Goal: Transaction & Acquisition: Purchase product/service

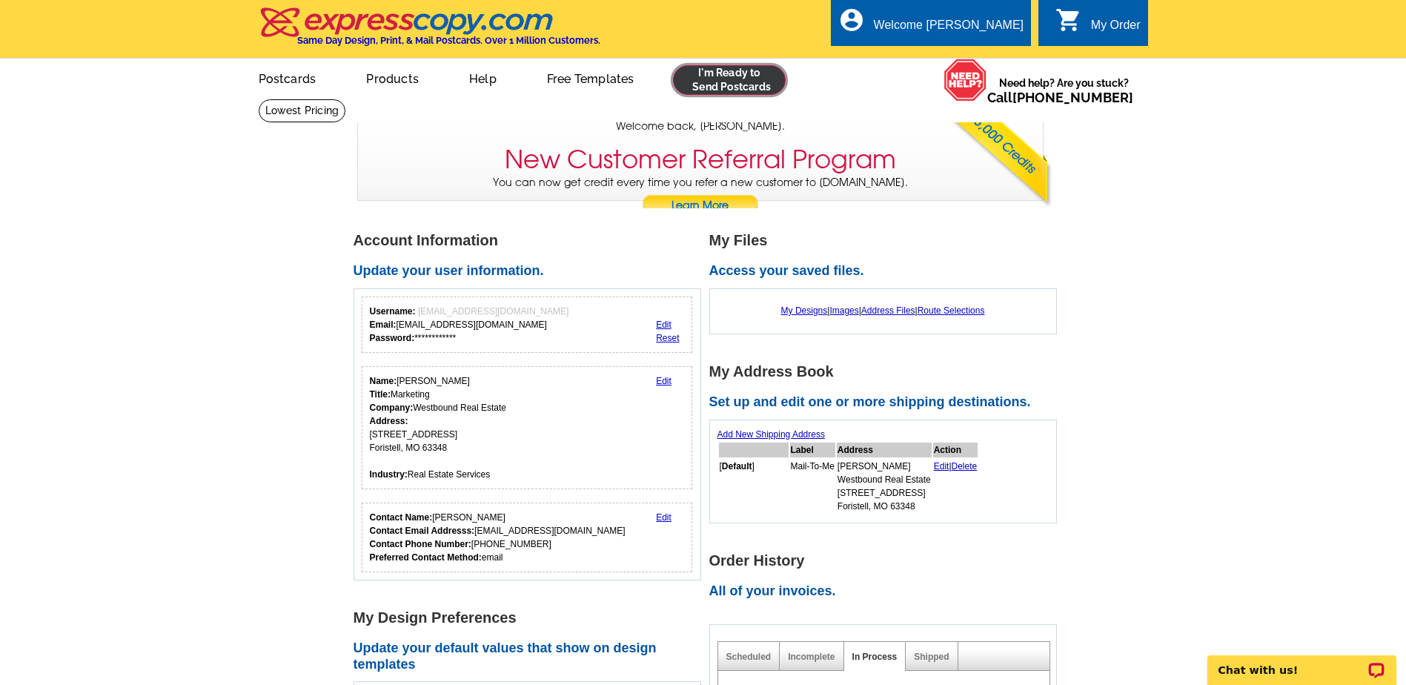
click at [727, 86] on link at bounding box center [729, 80] width 113 height 30
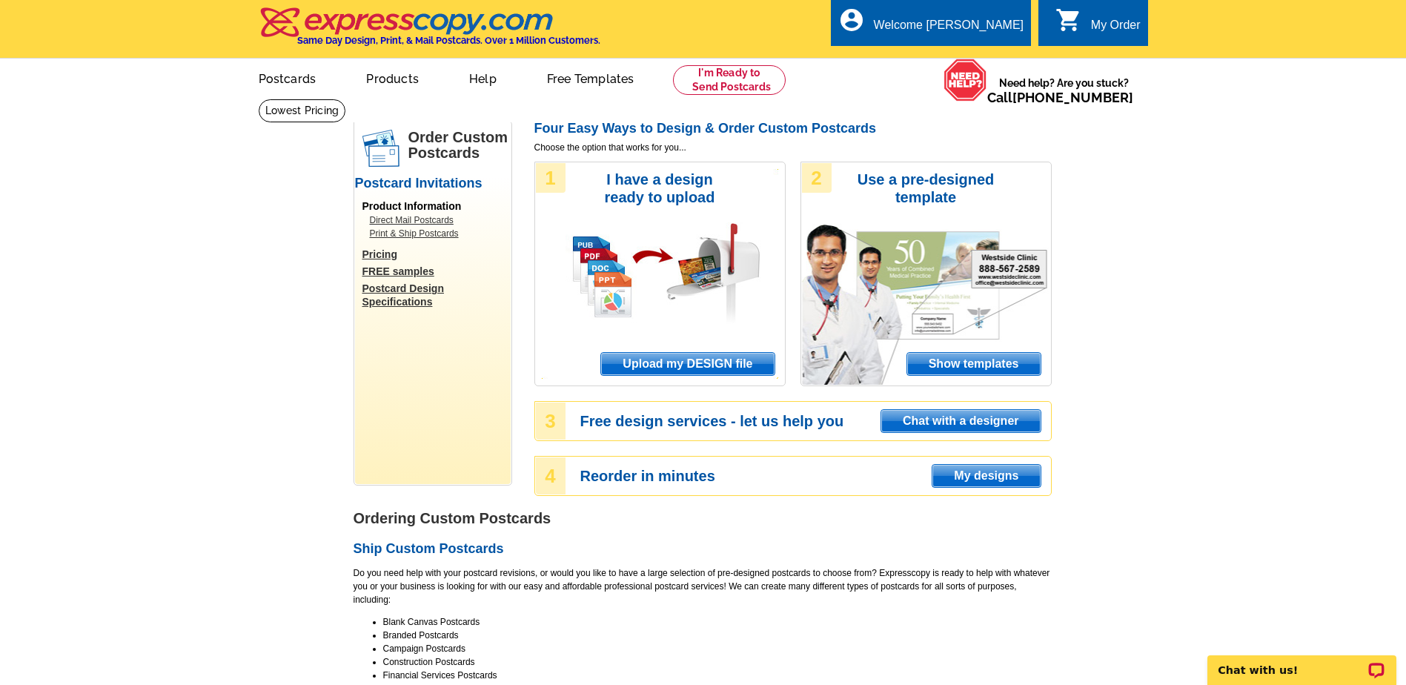
click at [663, 363] on span "Upload my DESIGN file" at bounding box center [687, 364] width 173 height 22
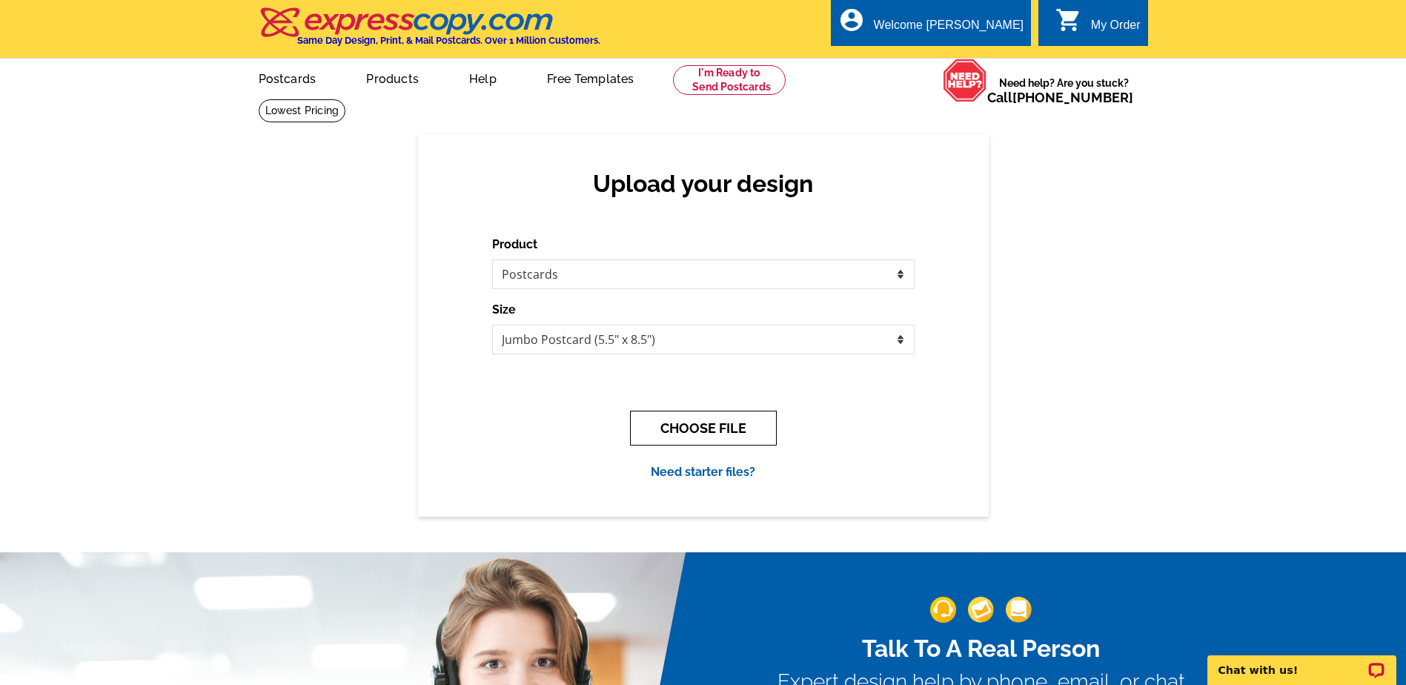
click at [674, 425] on button "CHOOSE FILE" at bounding box center [703, 428] width 147 height 35
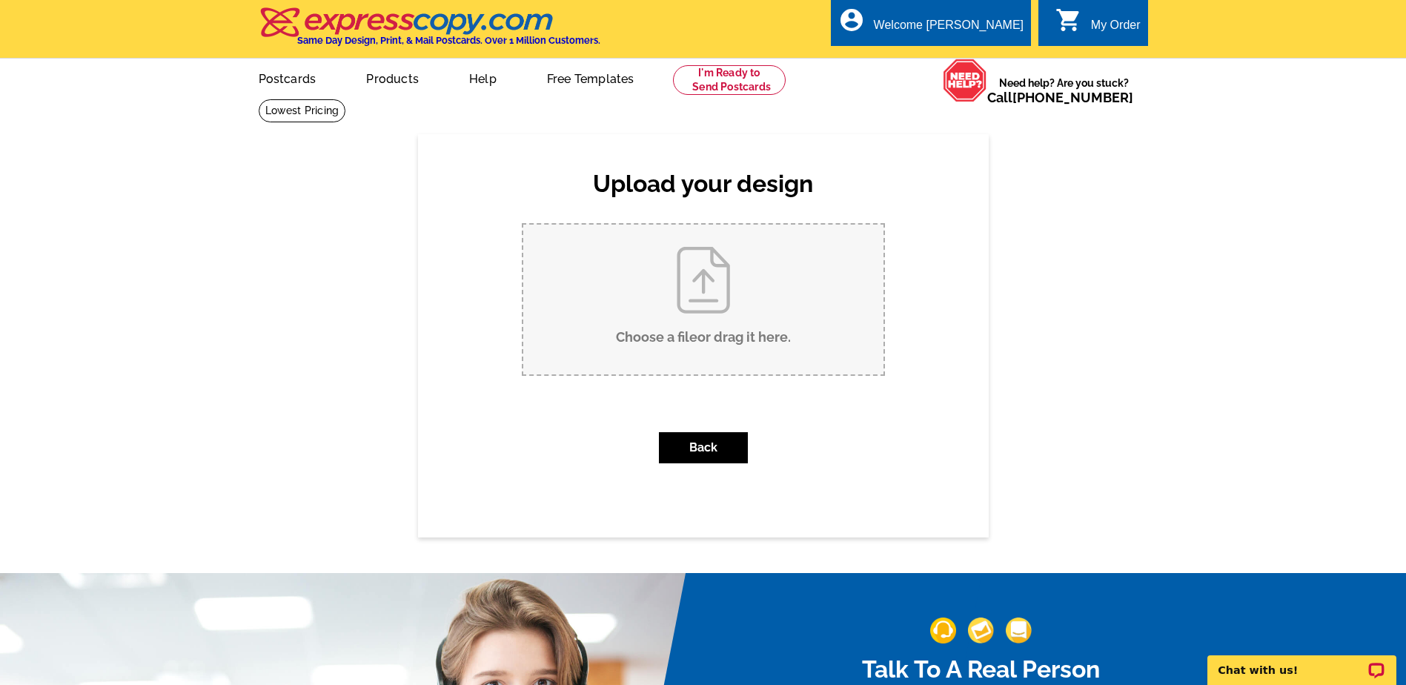
click at [692, 292] on input "Choose a file or drag it here ." at bounding box center [703, 300] width 360 height 150
type input "C:\fakepath\24038 Lone Oak Ln FS Postcard.pdf"
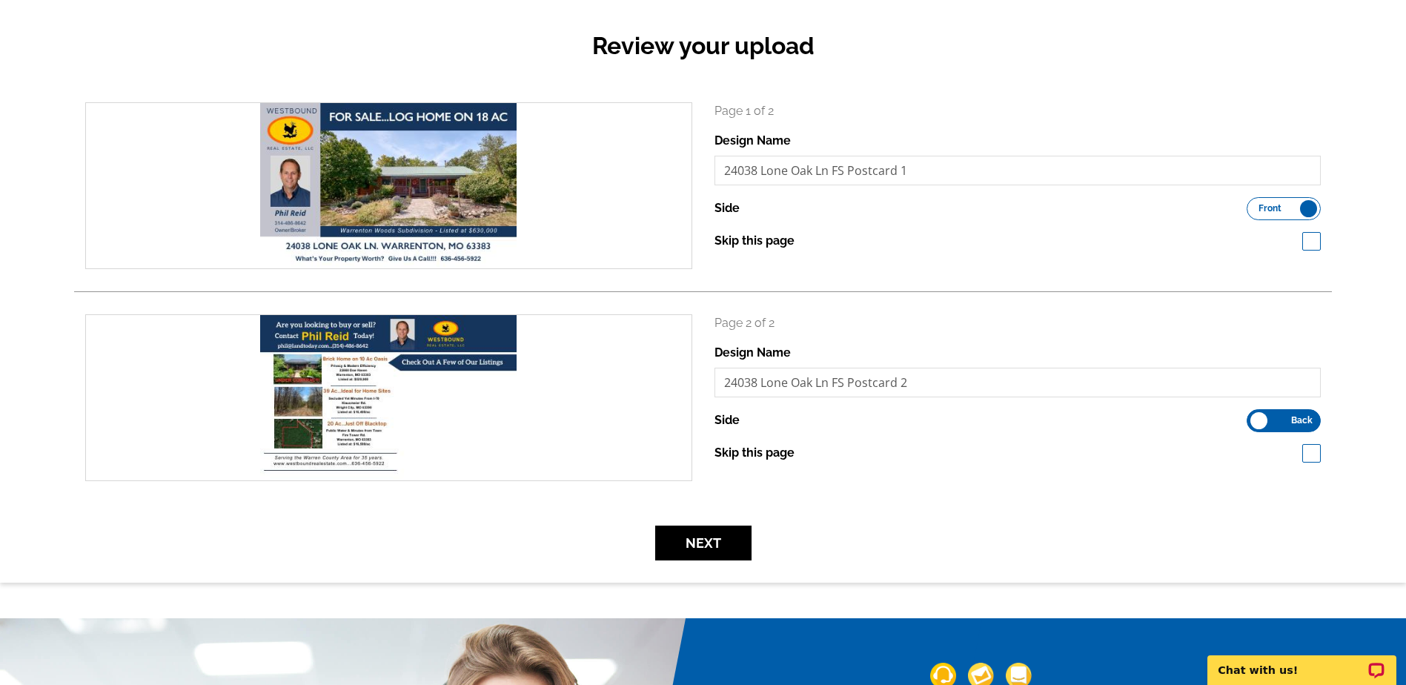
scroll to position [74, 0]
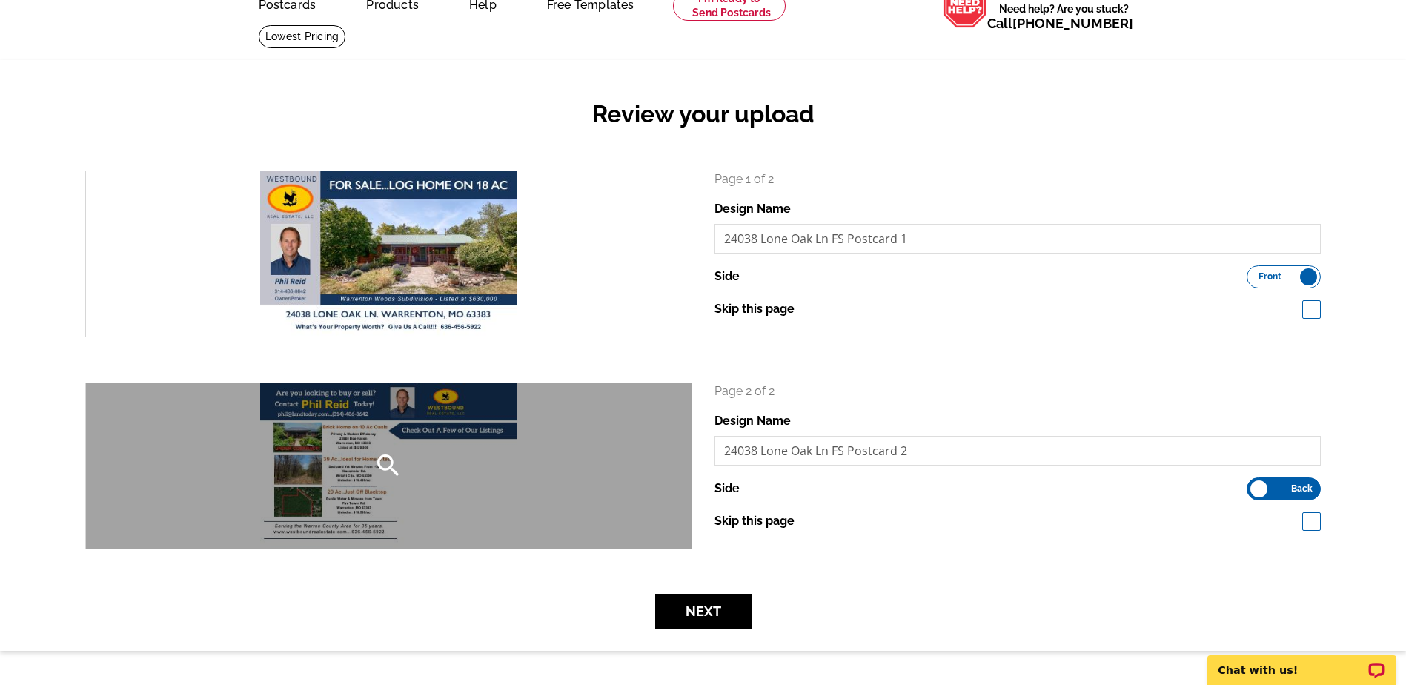
click at [391, 463] on icon "search" at bounding box center [389, 466] width 30 height 30
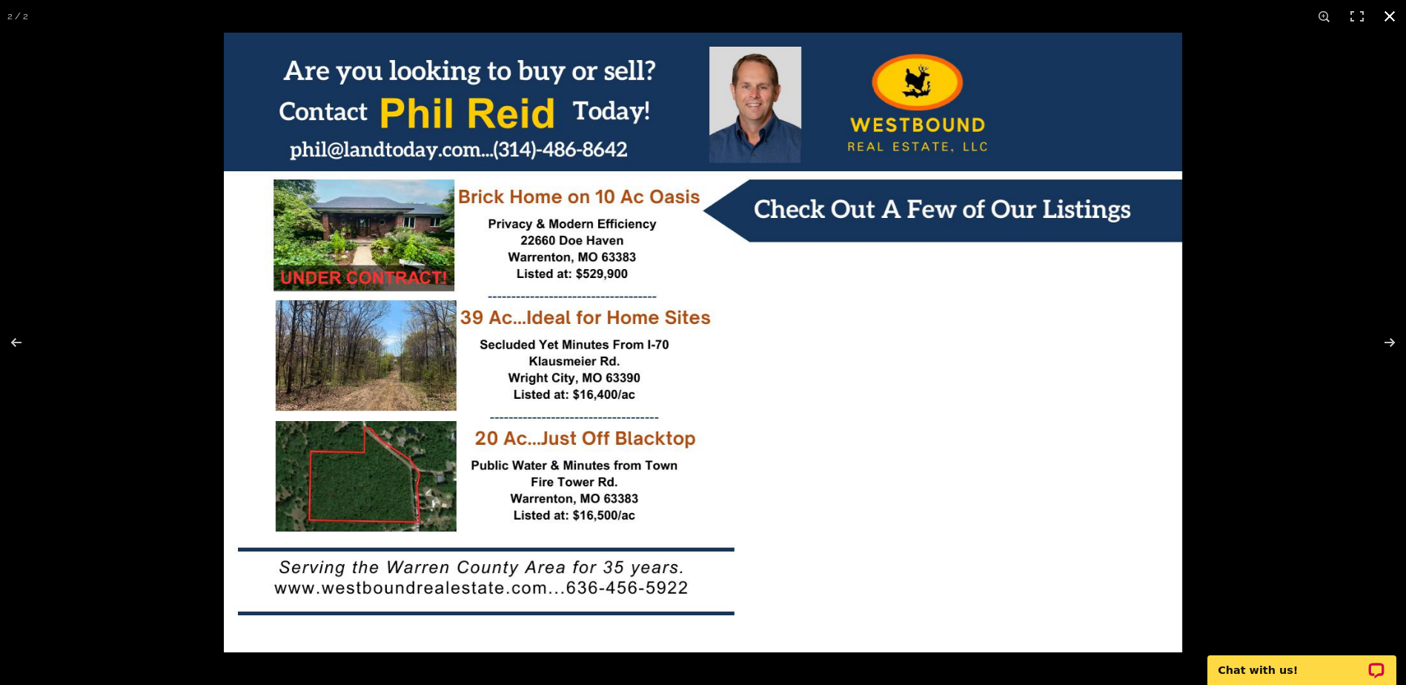
click at [1395, 13] on button at bounding box center [1390, 16] width 33 height 33
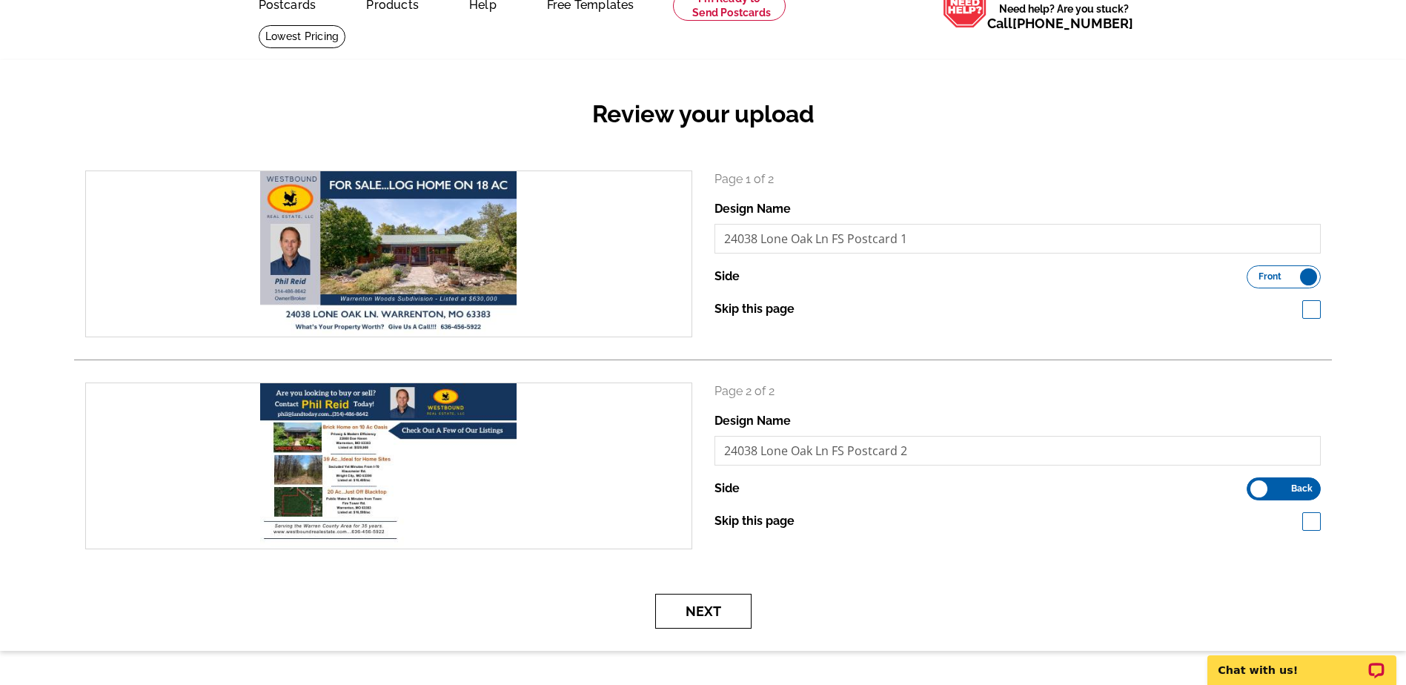
click at [705, 612] on button "Next" at bounding box center [703, 611] width 96 height 35
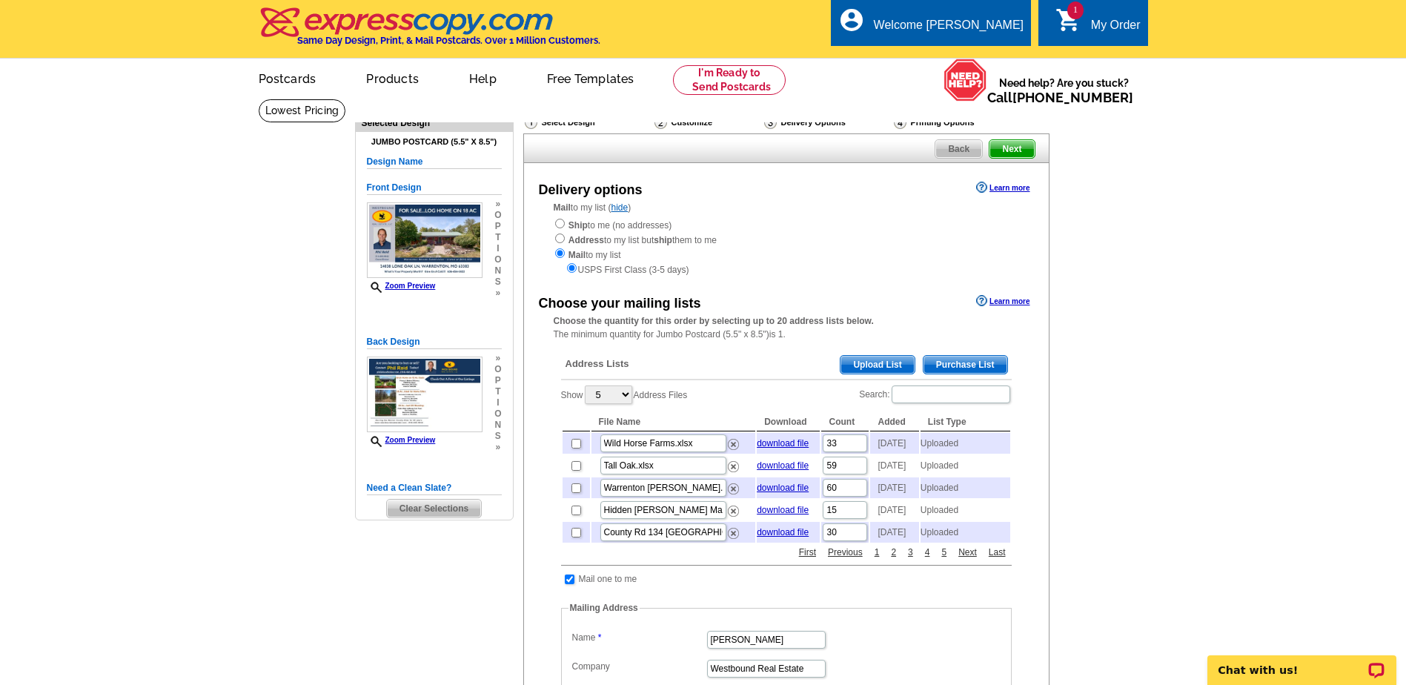
scroll to position [74, 0]
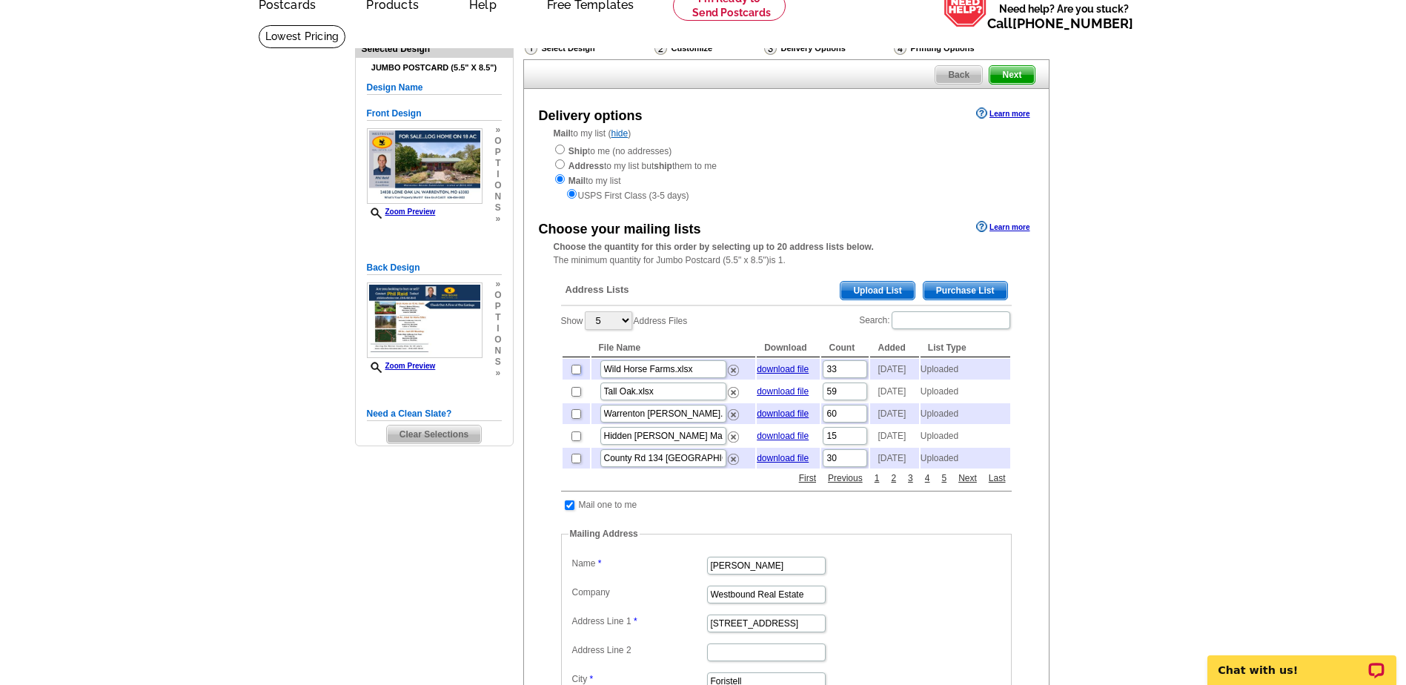
click at [579, 372] on input "checkbox" at bounding box center [577, 370] width 10 height 10
checkbox input "true"
click at [577, 397] on input "checkbox" at bounding box center [577, 392] width 10 height 10
checkbox input "true"
click at [574, 419] on input "checkbox" at bounding box center [577, 414] width 10 height 10
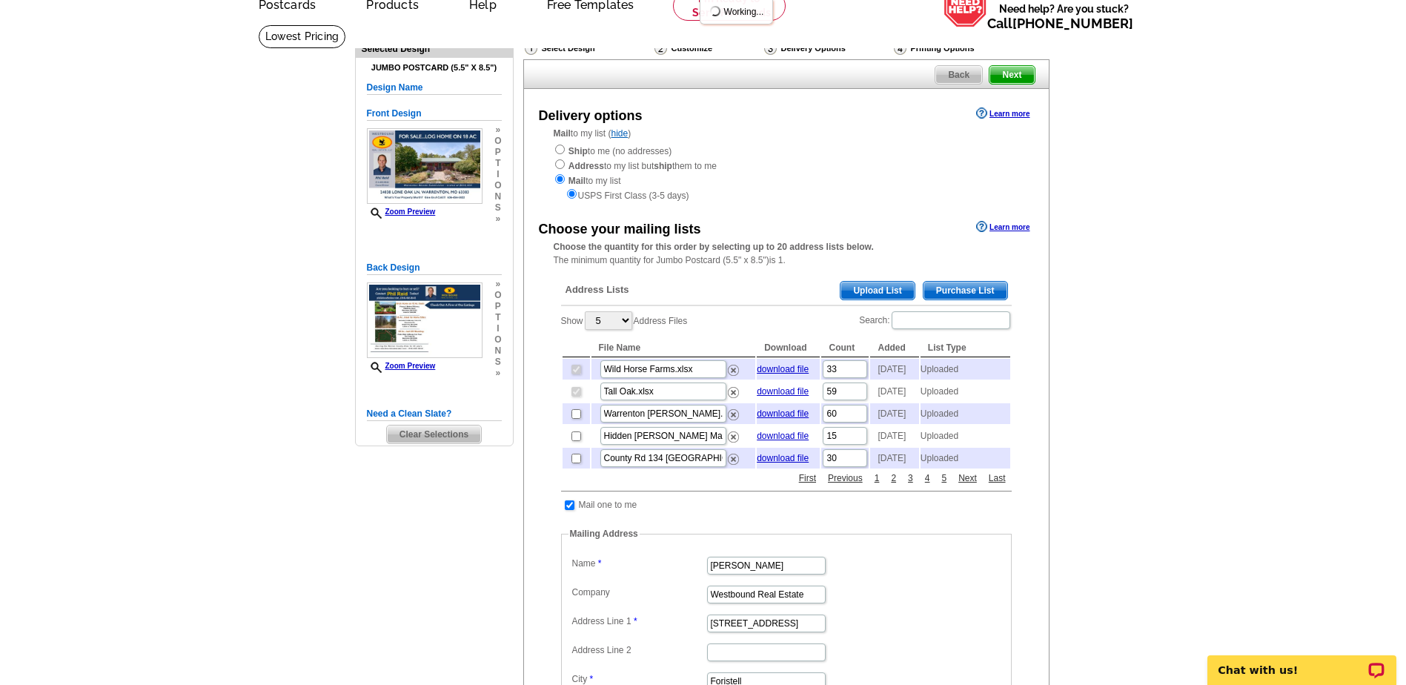
checkbox input "true"
click at [579, 441] on input "checkbox" at bounding box center [577, 436] width 10 height 10
checkbox input "true"
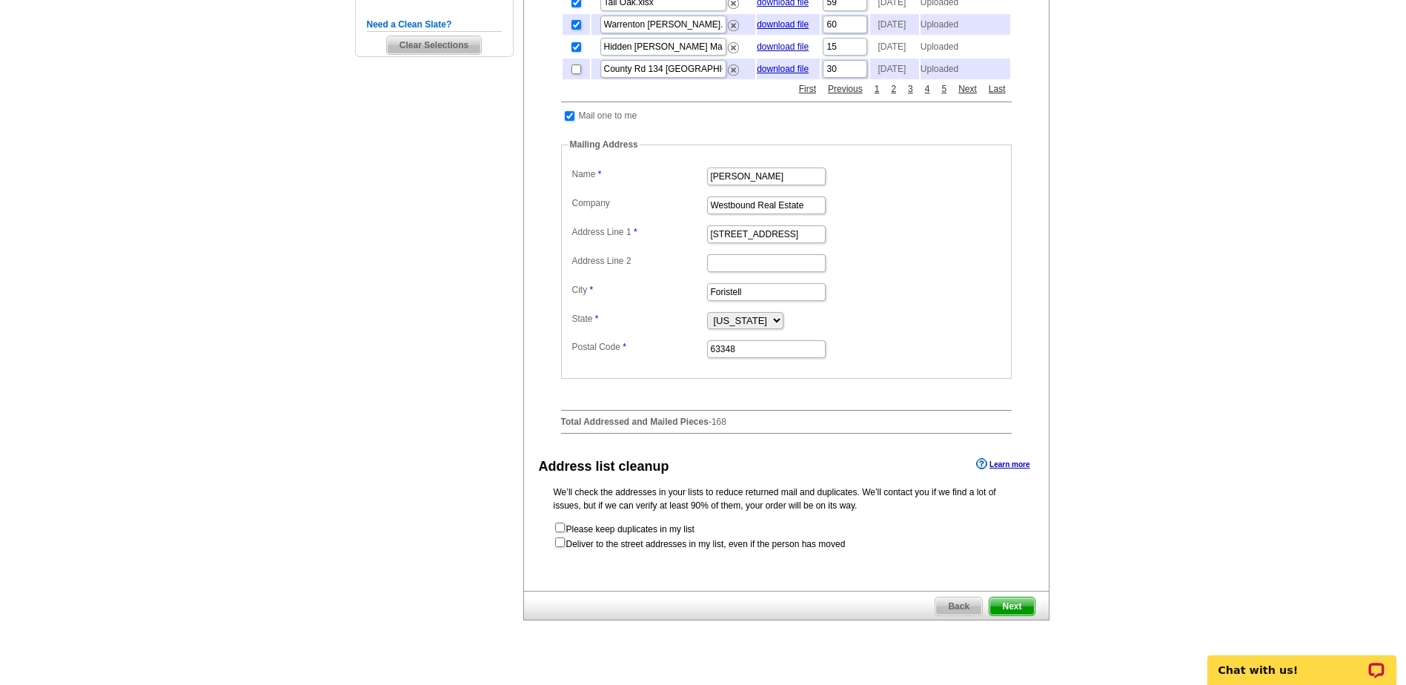
scroll to position [519, 0]
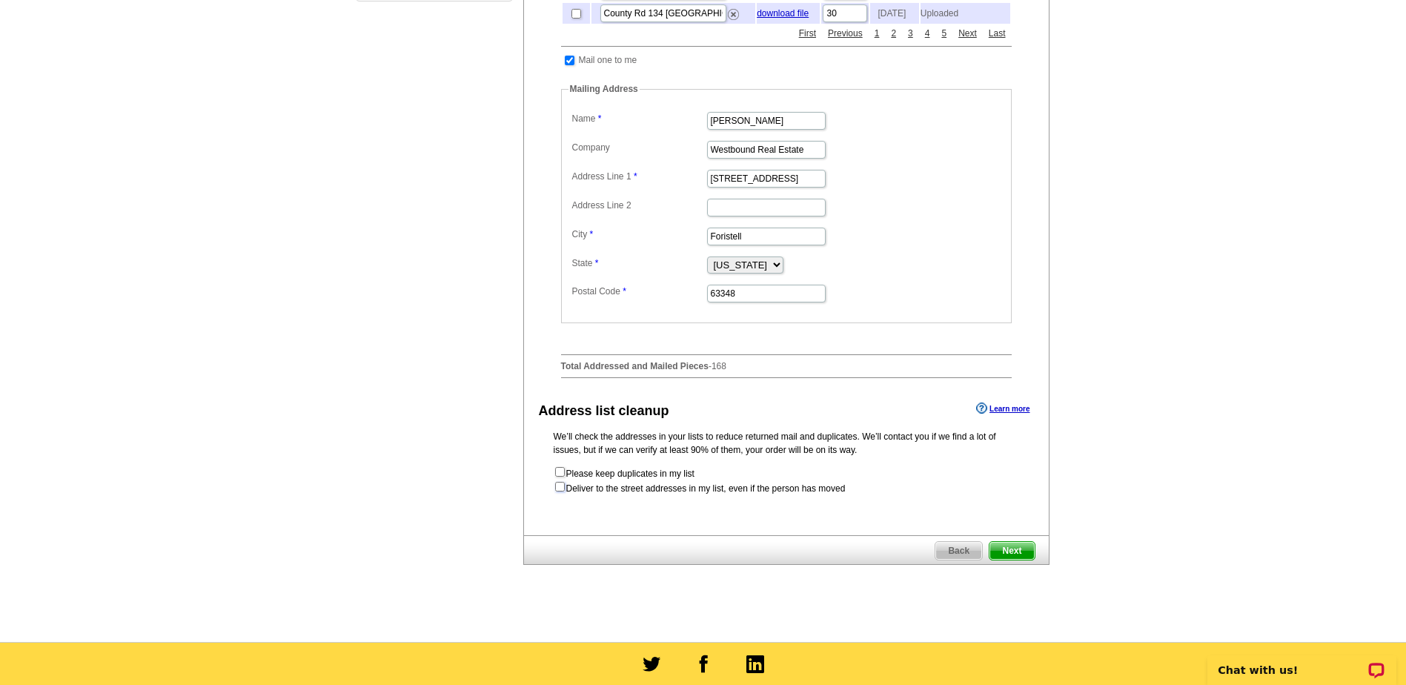
click at [562, 491] on input "checkbox" at bounding box center [560, 487] width 10 height 10
checkbox input "true"
radio input "true"
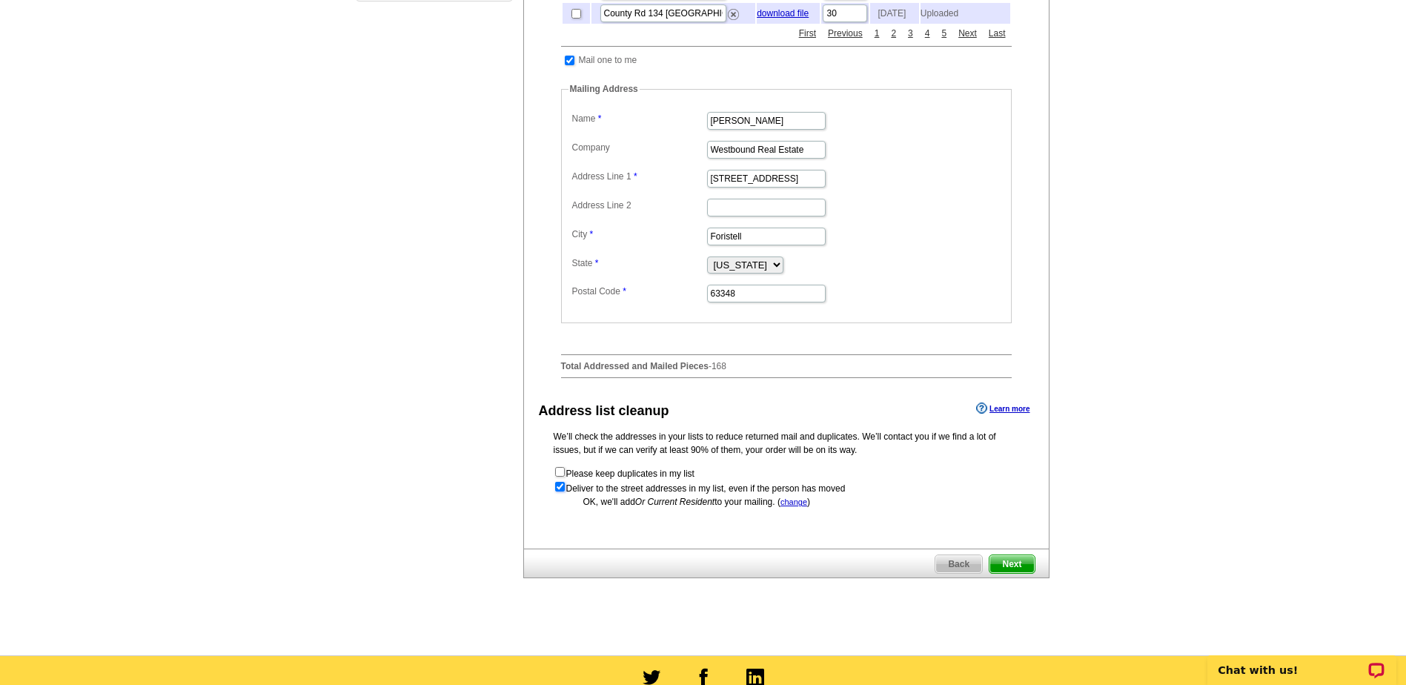
scroll to position [0, 0]
click at [1012, 573] on span "Next" at bounding box center [1012, 564] width 44 height 18
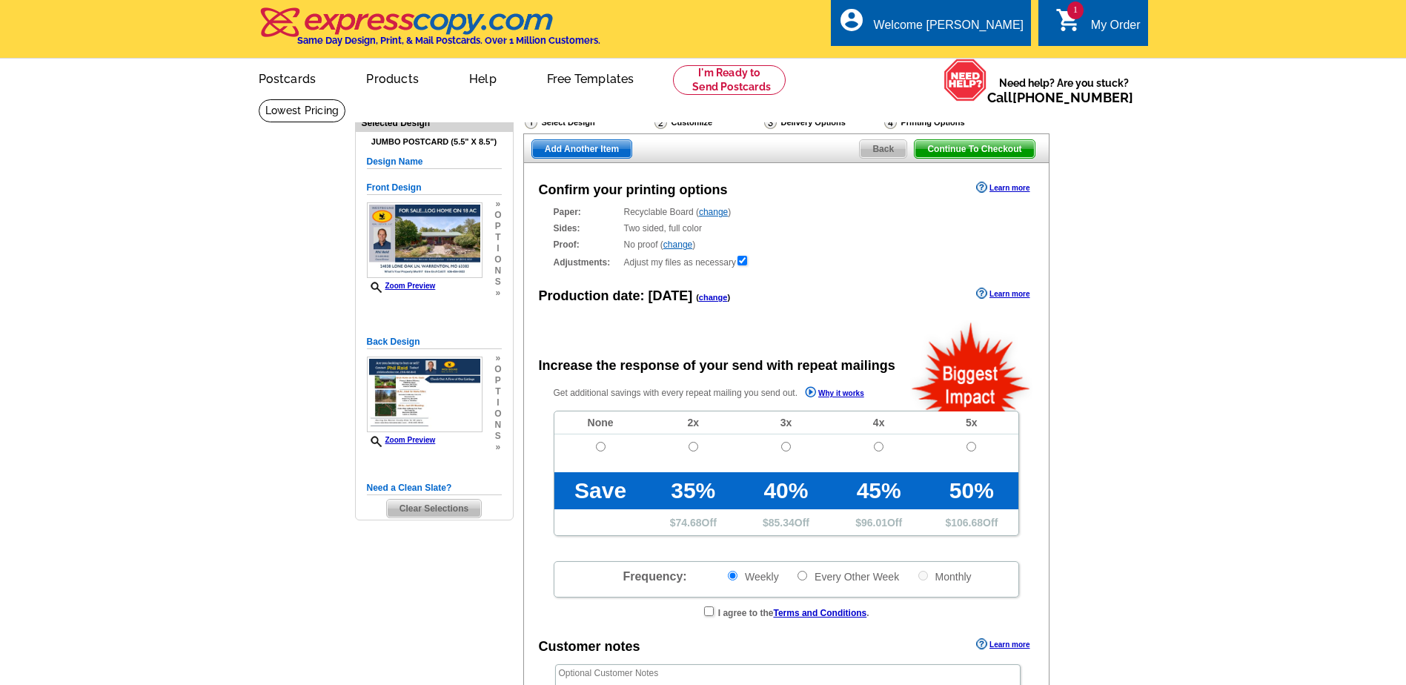
radio input "false"
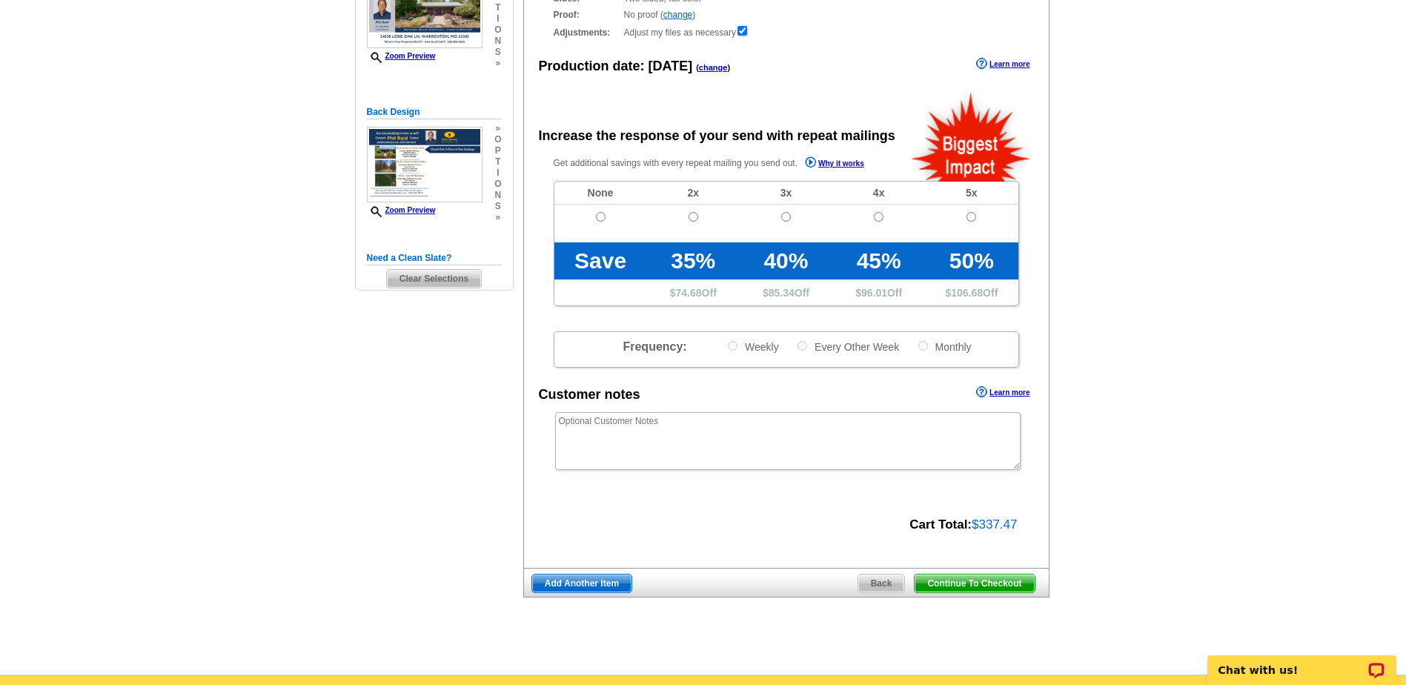
scroll to position [297, 0]
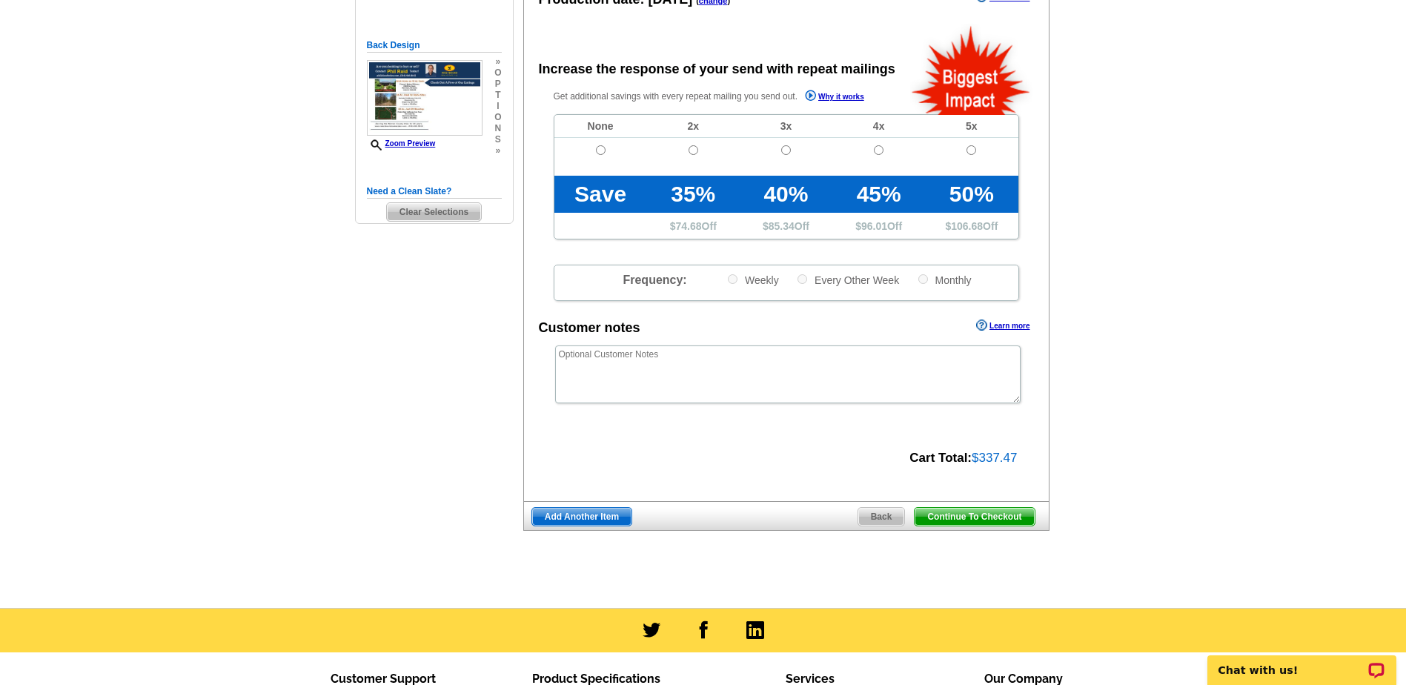
click at [946, 513] on span "Continue To Checkout" at bounding box center [974, 517] width 119 height 18
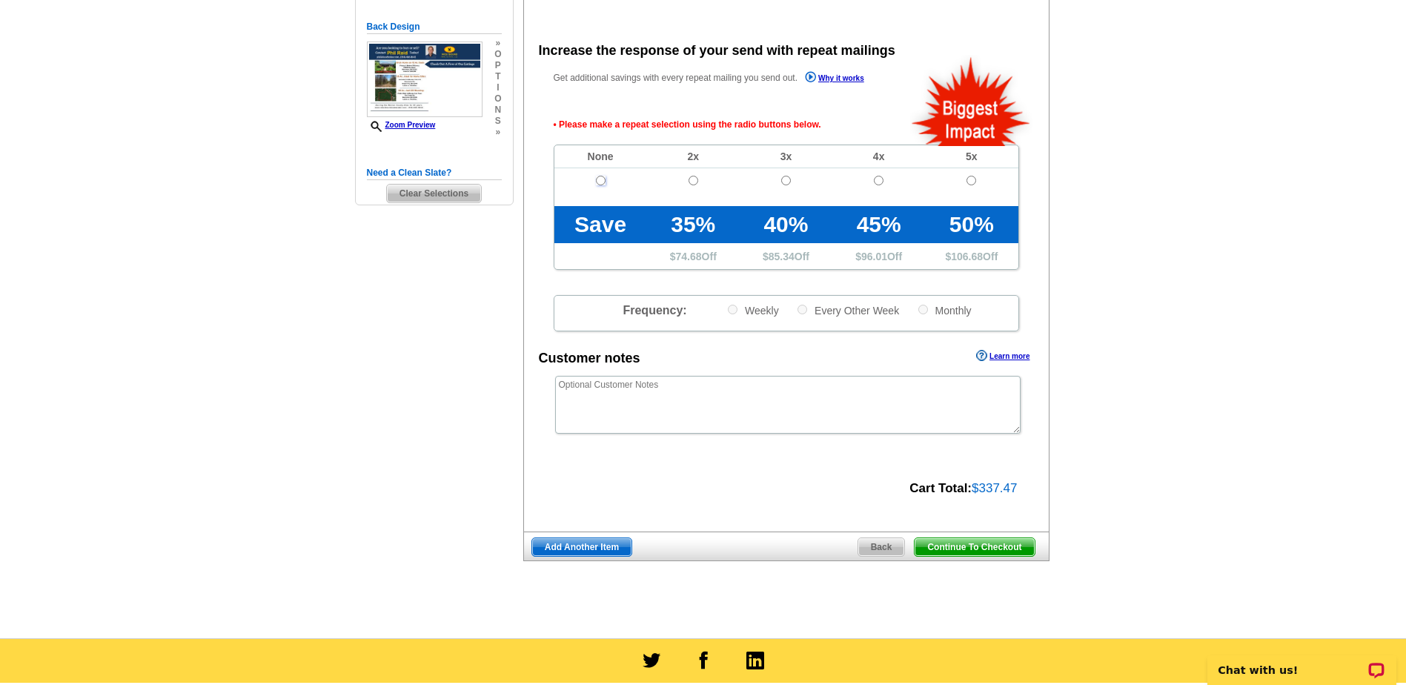
click at [603, 185] on td at bounding box center [600, 187] width 93 height 38
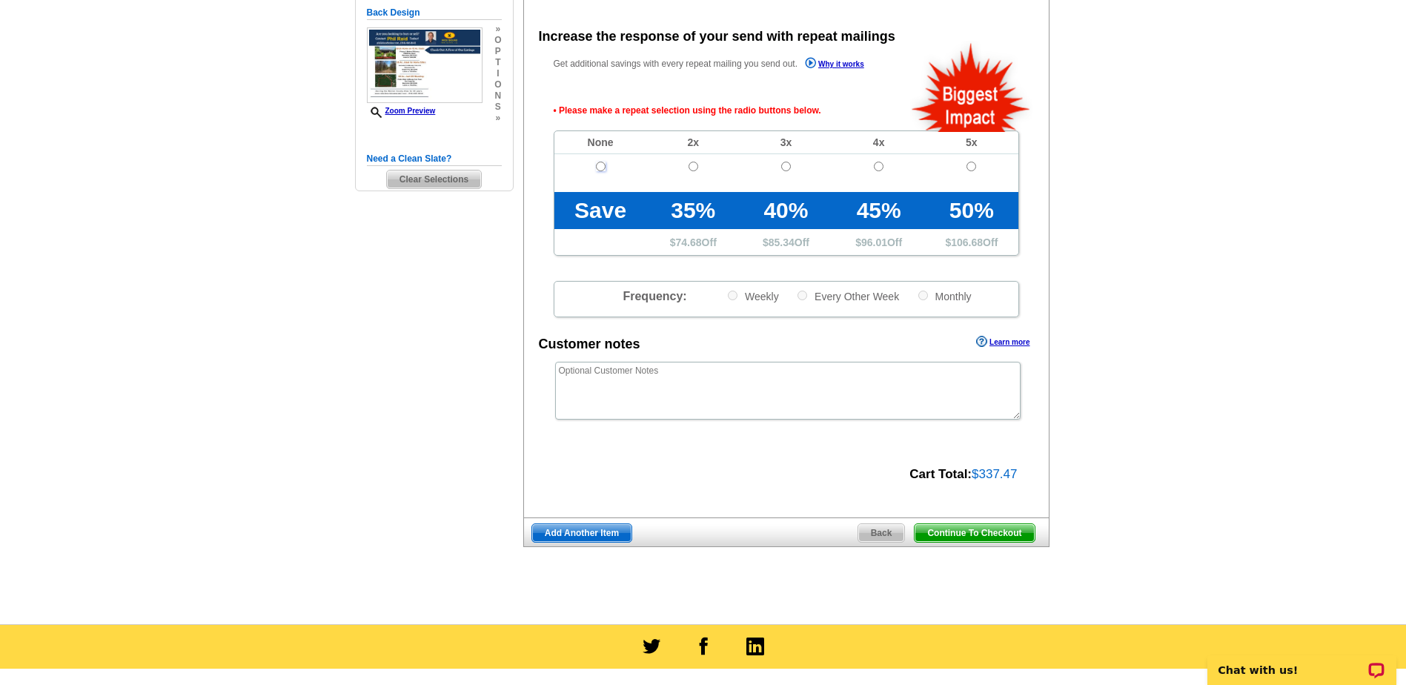
scroll to position [332, 0]
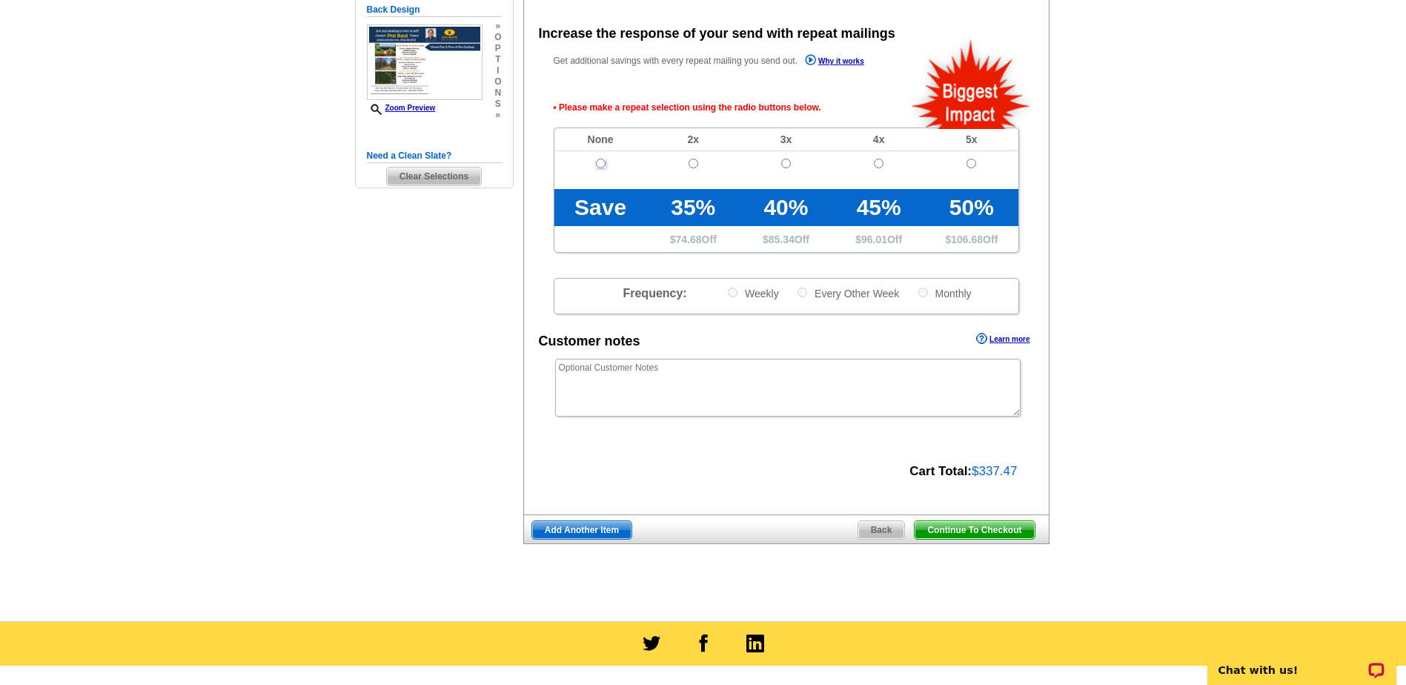
click at [598, 168] on input "radio" at bounding box center [601, 164] width 10 height 10
radio input "true"
click at [967, 529] on span "Continue To Checkout" at bounding box center [974, 530] width 119 height 18
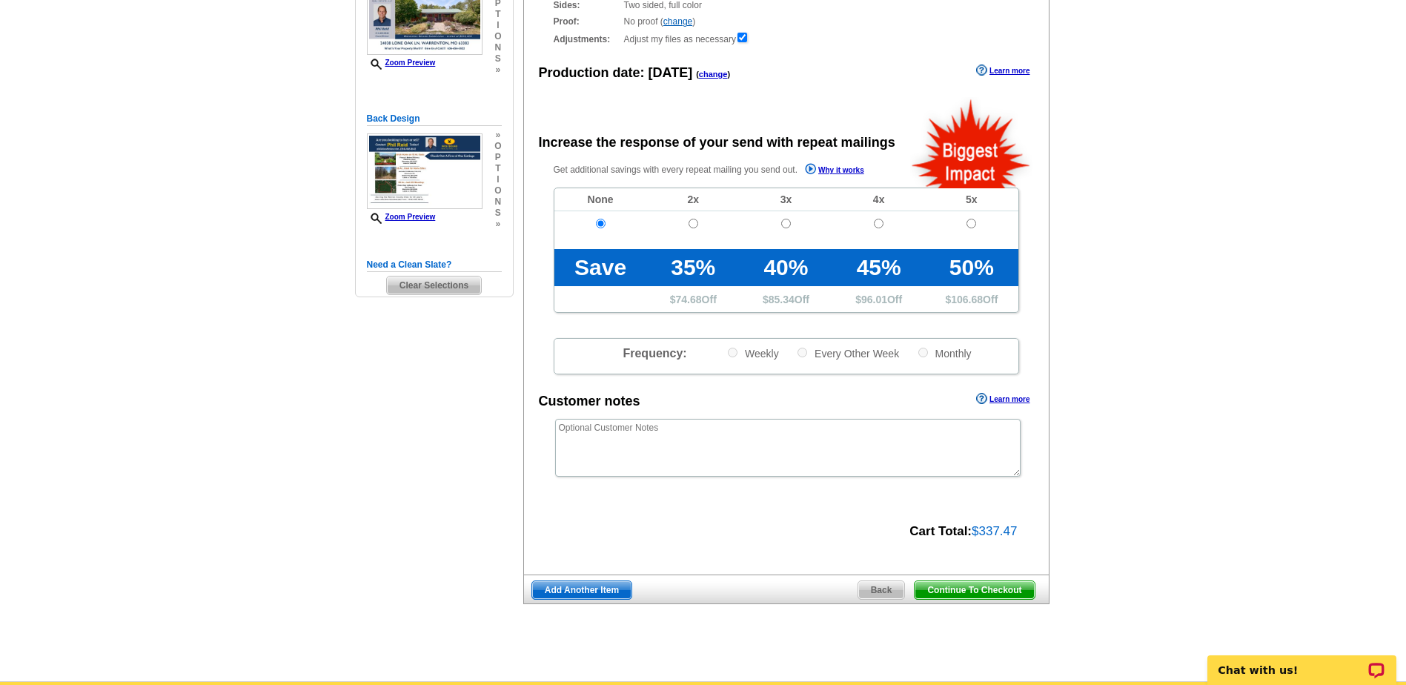
scroll to position [36, 0]
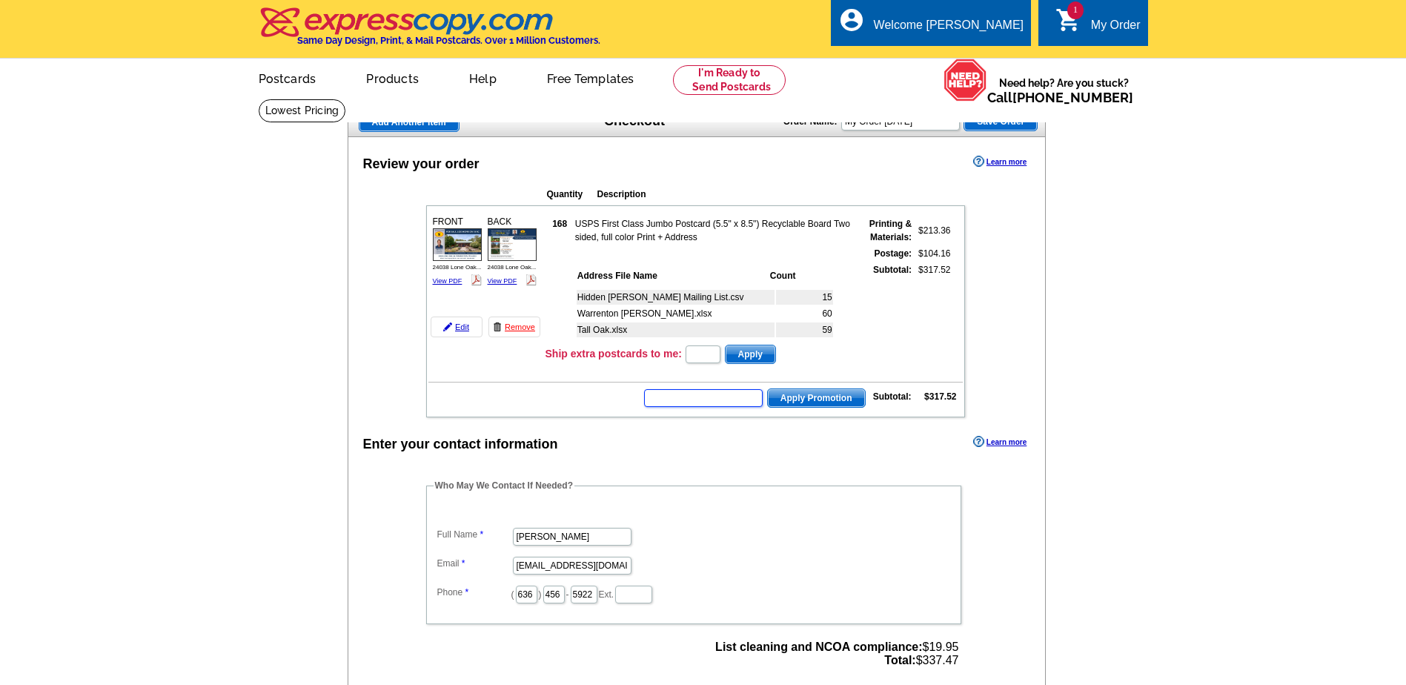
click at [700, 396] on input "text" at bounding box center [703, 398] width 119 height 18
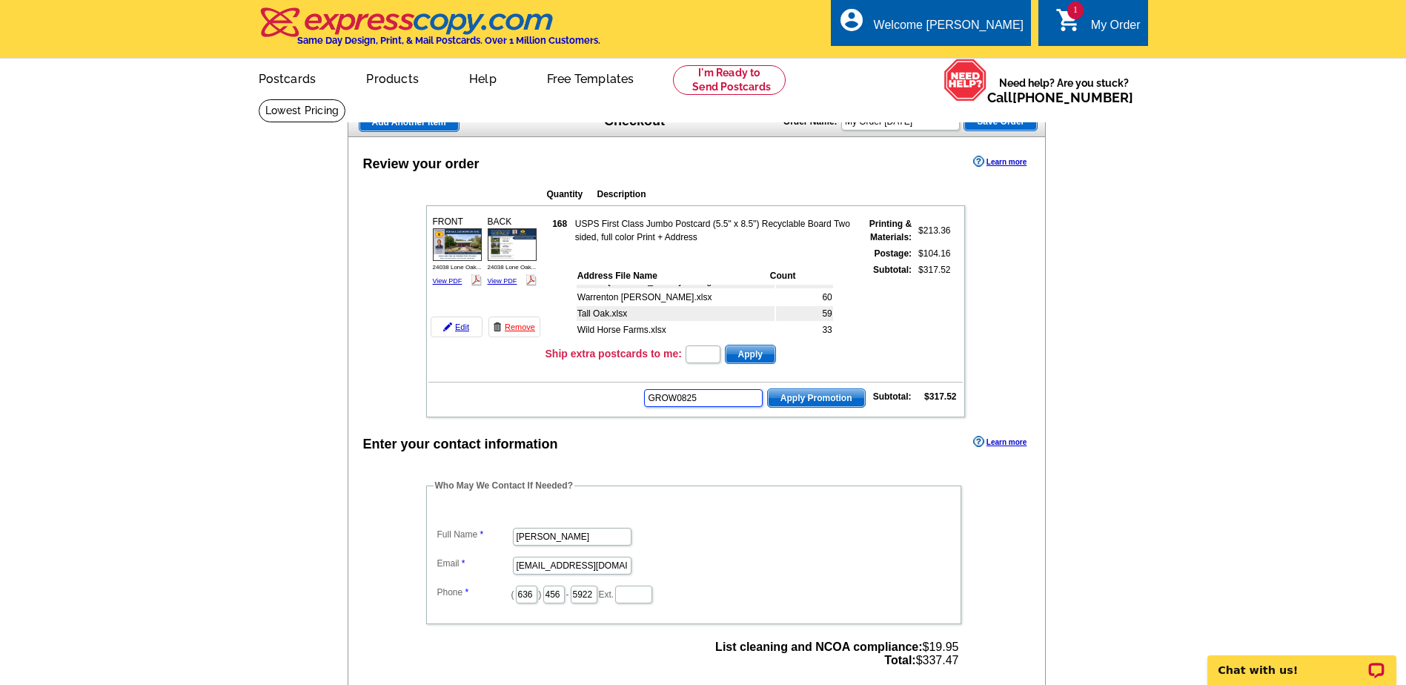
type input "GROW0825"
click at [784, 400] on span "Apply Promotion" at bounding box center [816, 398] width 97 height 18
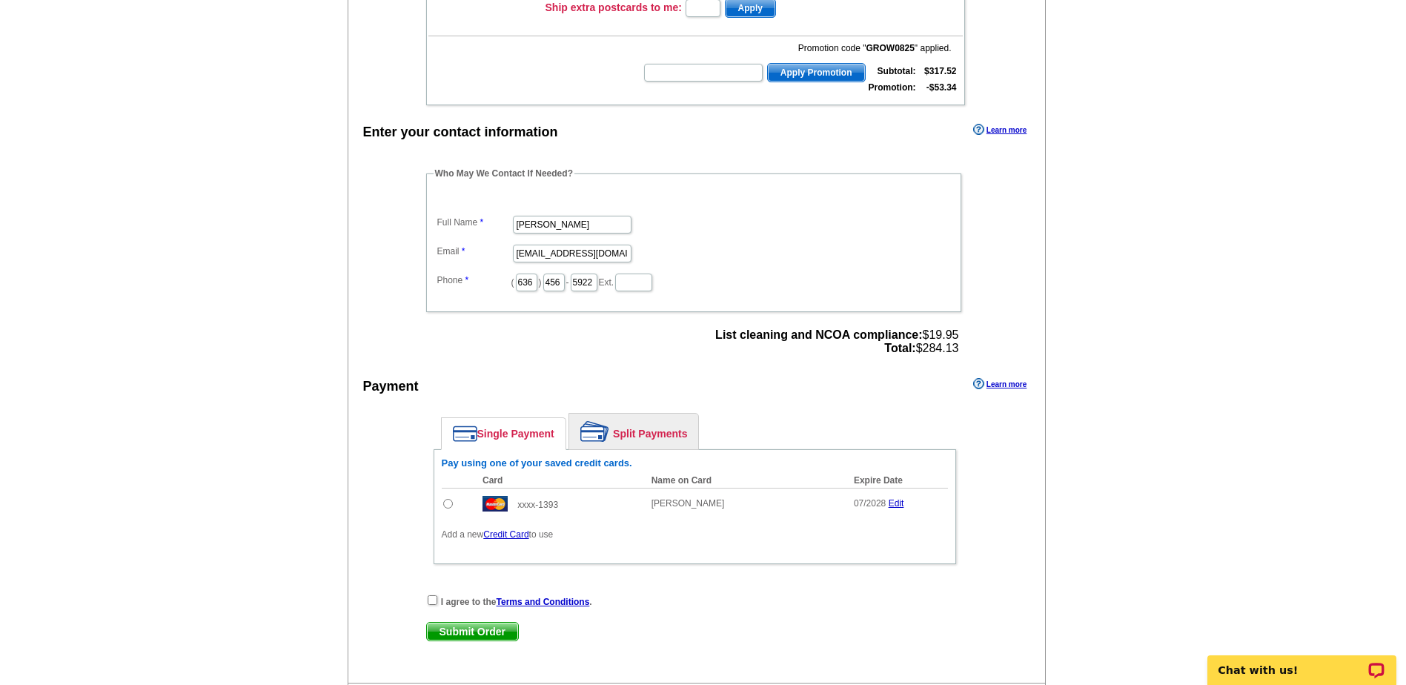
scroll to position [445, 0]
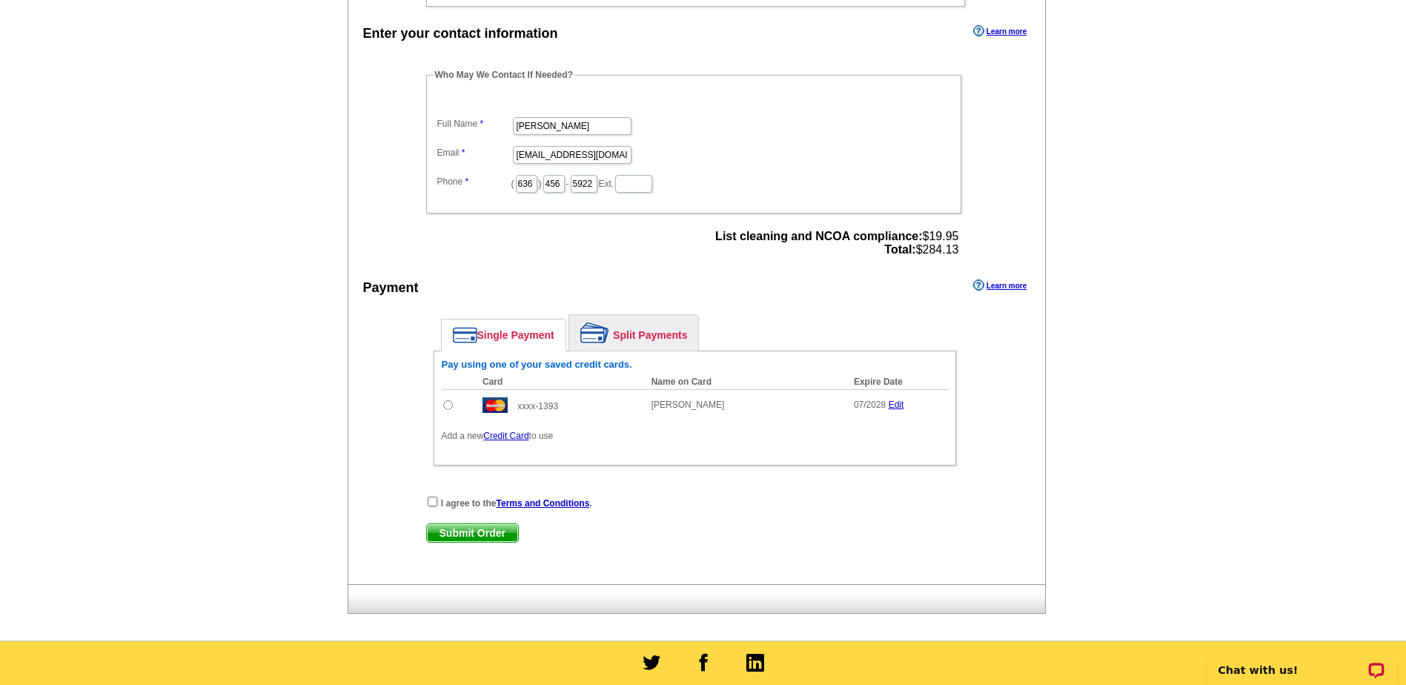
click at [447, 402] on input "radio" at bounding box center [448, 405] width 10 height 10
radio input "true"
click at [429, 503] on input "checkbox" at bounding box center [433, 502] width 10 height 10
checkbox input "true"
click at [445, 532] on span "Submit Order" at bounding box center [472, 533] width 91 height 18
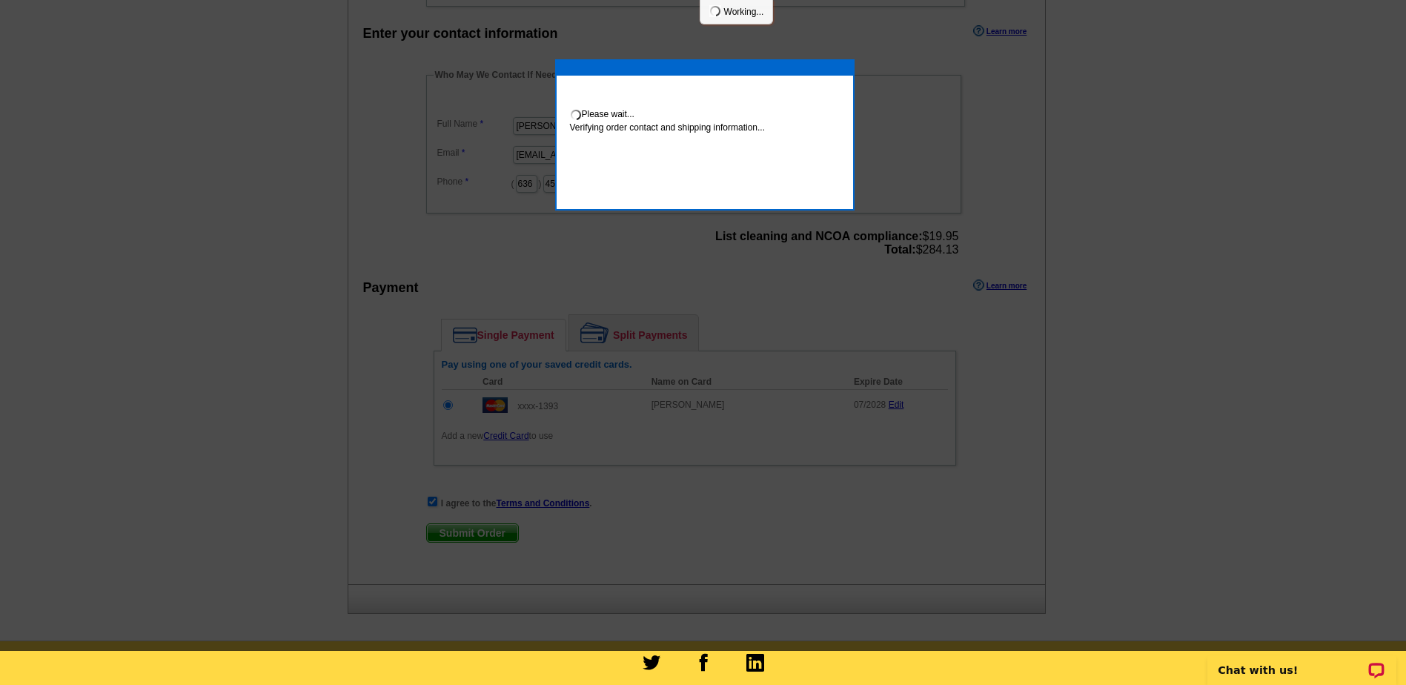
scroll to position [0, 0]
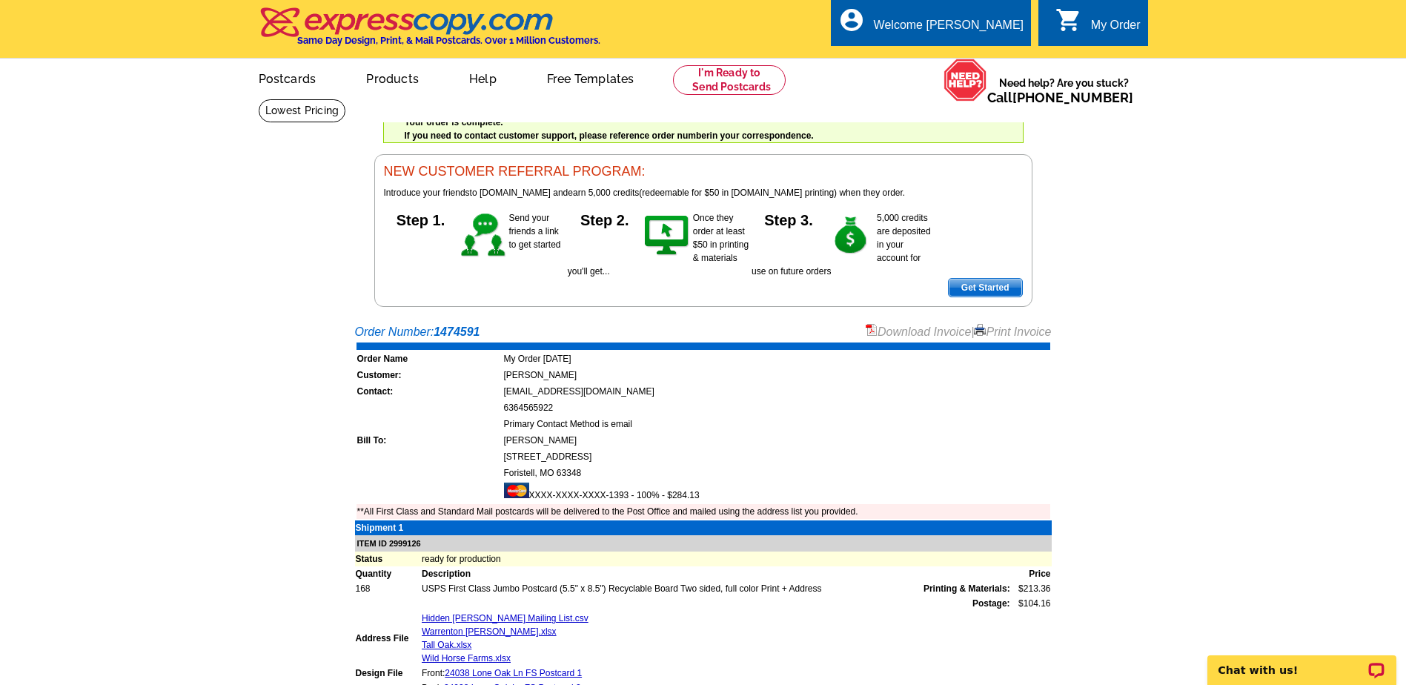
click at [897, 331] on link "Download Invoice" at bounding box center [918, 331] width 105 height 13
click at [1004, 328] on link "Print Invoice" at bounding box center [1012, 331] width 77 height 13
